Goal: Information Seeking & Learning: Learn about a topic

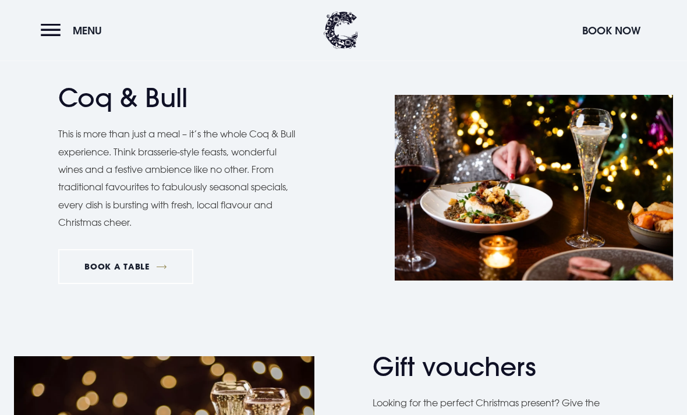
scroll to position [827, 0]
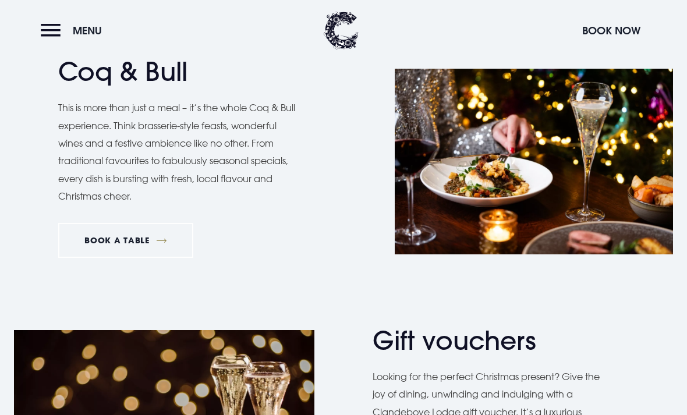
click at [143, 78] on h2 "Coq & Bull" at bounding box center [171, 71] width 227 height 31
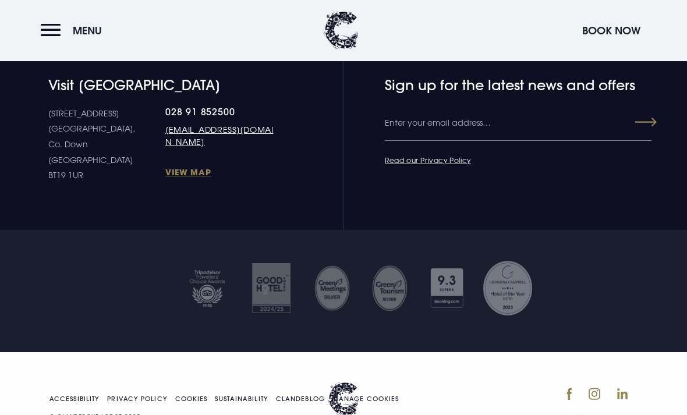
scroll to position [2182, 0]
click at [41, 37] on button "Menu" at bounding box center [74, 30] width 67 height 25
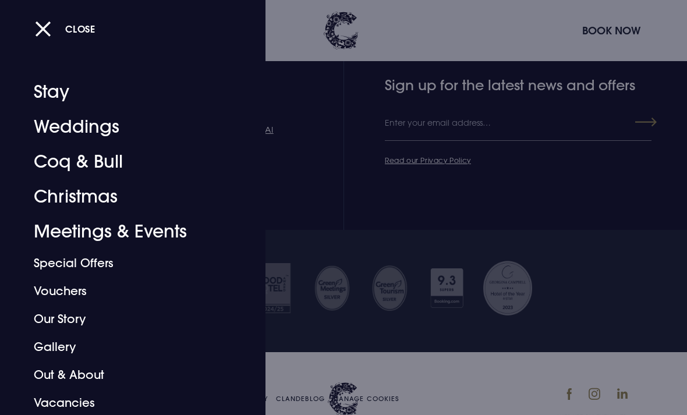
click at [109, 167] on link "Coq & Bull" at bounding box center [125, 161] width 182 height 35
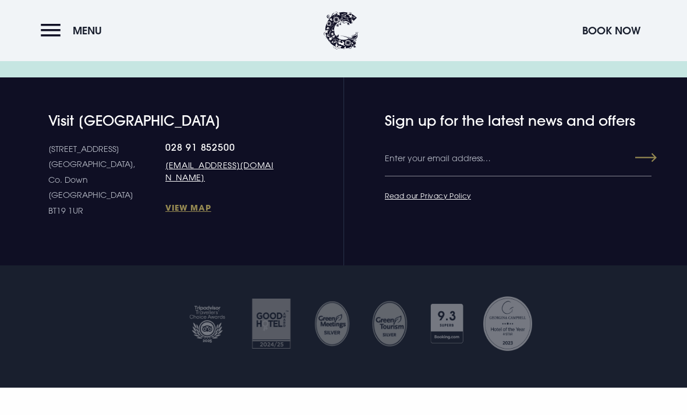
scroll to position [3507, 0]
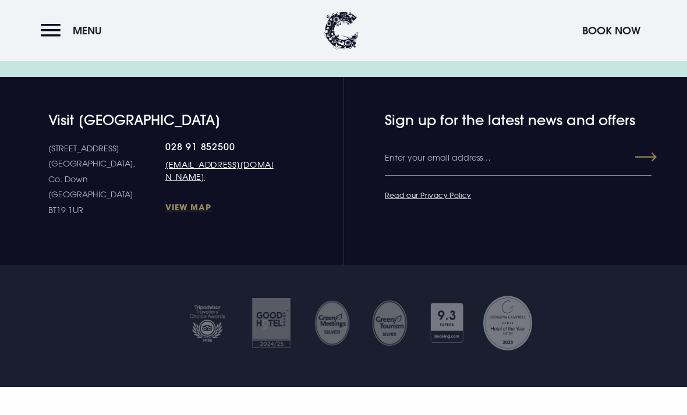
click at [46, 34] on button "Menu" at bounding box center [74, 30] width 67 height 25
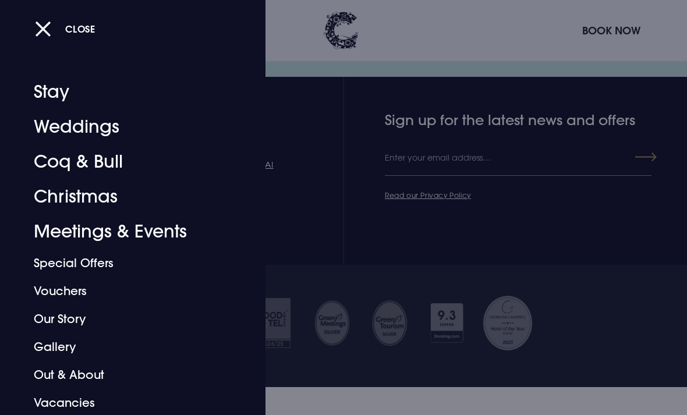
click at [101, 171] on link "Coq & Bull" at bounding box center [125, 161] width 182 height 35
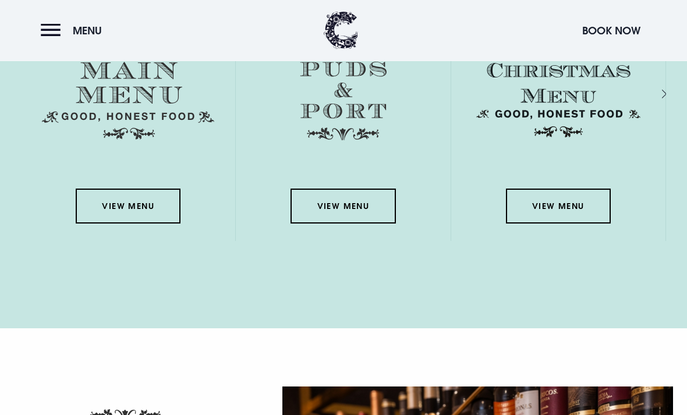
scroll to position [1720, 0]
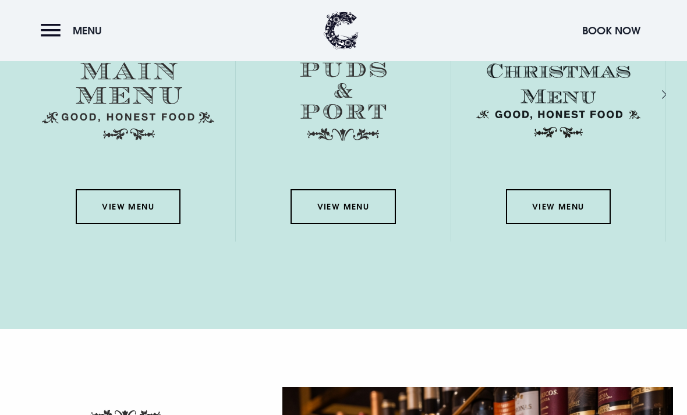
click at [128, 224] on link "View Menu" at bounding box center [128, 206] width 105 height 35
